Goal: Find specific page/section: Find specific page/section

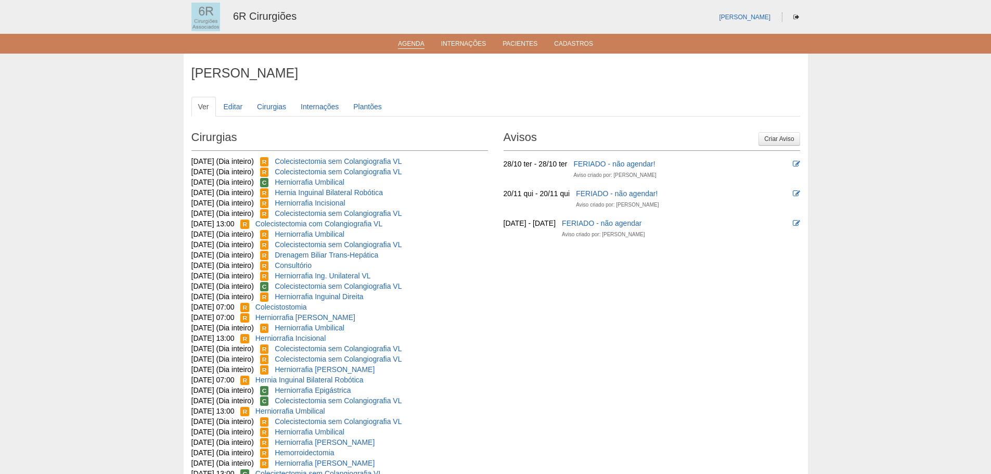
click at [413, 43] on link "Agenda" at bounding box center [411, 44] width 27 height 9
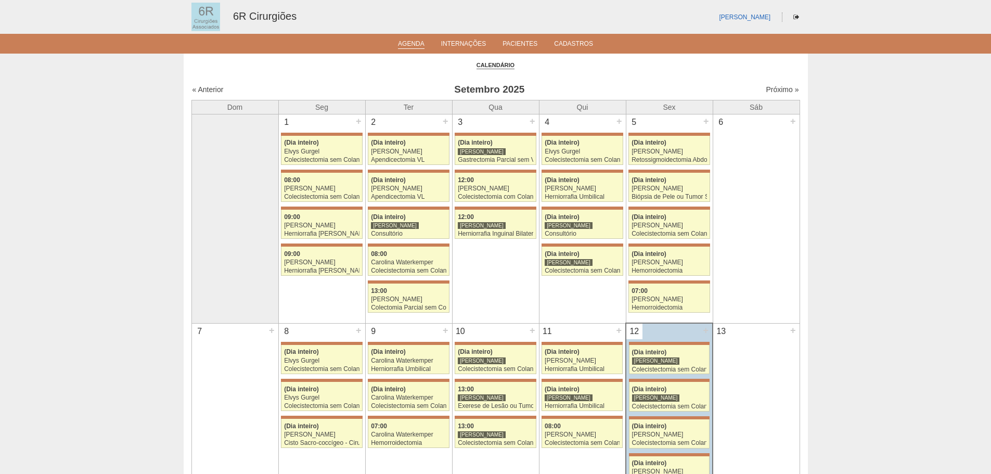
click at [774, 94] on div "Próximo »" at bounding box center [726, 89] width 146 height 10
click at [776, 90] on link "Próximo »" at bounding box center [781, 89] width 33 height 8
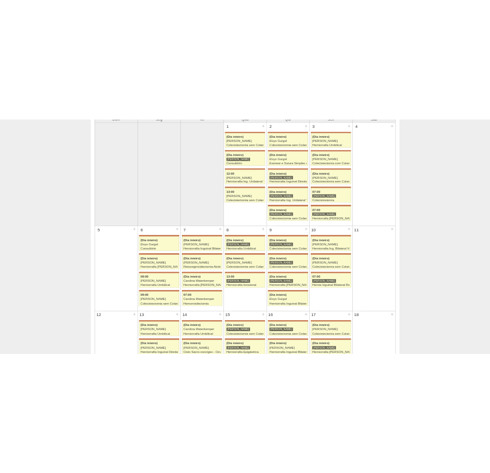
scroll to position [208, 0]
